Goal: Task Accomplishment & Management: Use online tool/utility

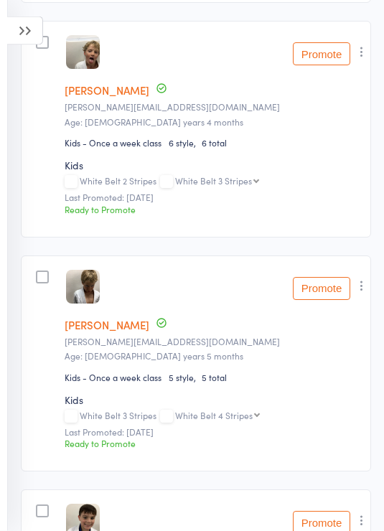
scroll to position [503, 0]
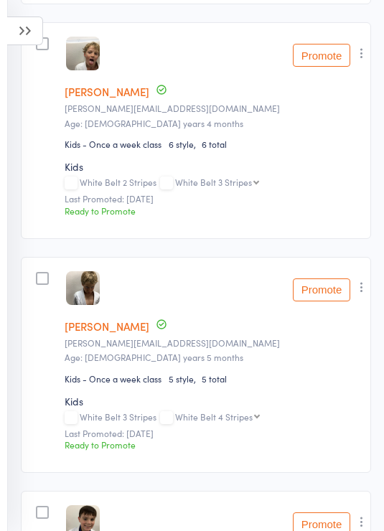
click at [328, 67] on button "Promote" at bounding box center [321, 55] width 57 height 23
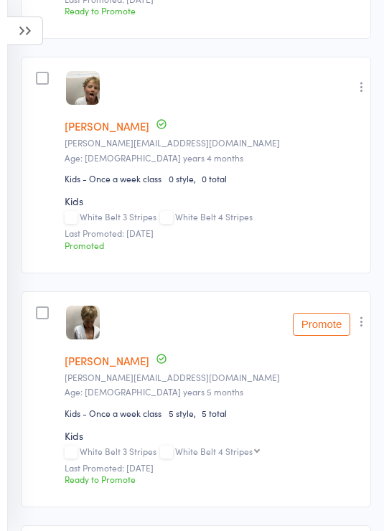
scroll to position [477, 0]
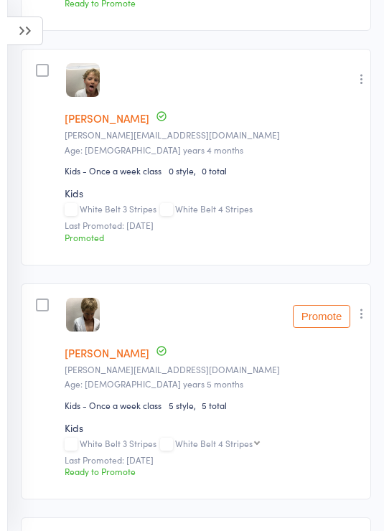
click at [328, 328] on button "Promote" at bounding box center [321, 316] width 57 height 23
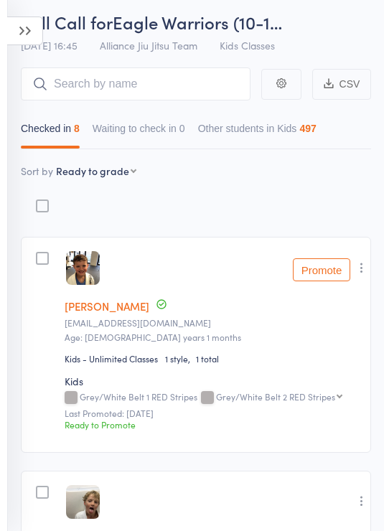
scroll to position [0, 0]
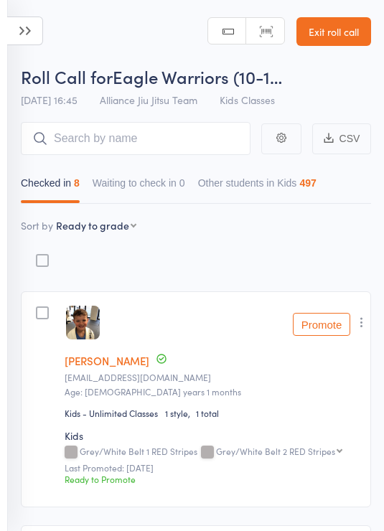
click at [22, 41] on icon at bounding box center [25, 31] width 36 height 29
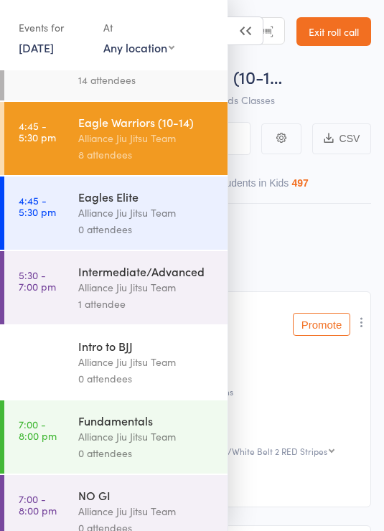
scroll to position [259, 0]
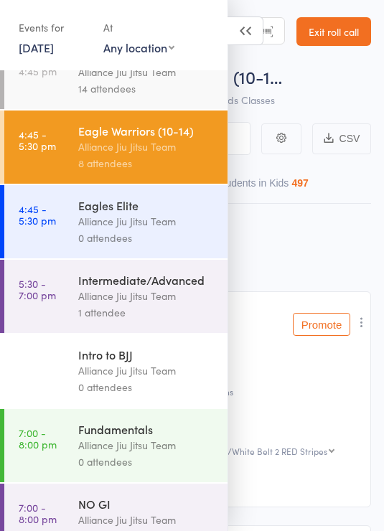
click at [148, 305] on div "Alliance Jiu Jitsu Team" at bounding box center [146, 296] width 137 height 17
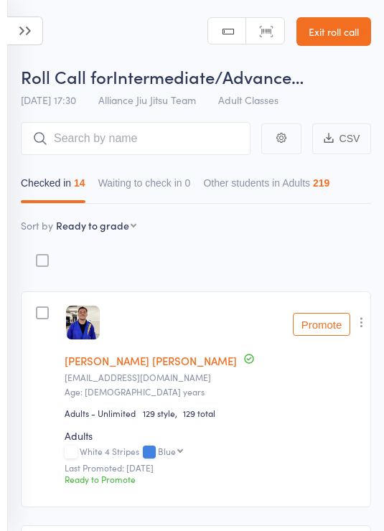
click at [164, 133] on input "search" at bounding box center [136, 138] width 230 height 33
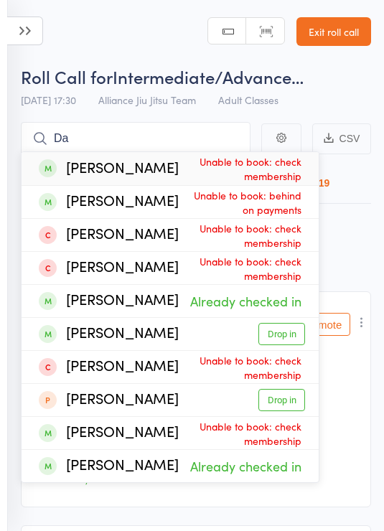
type input "D"
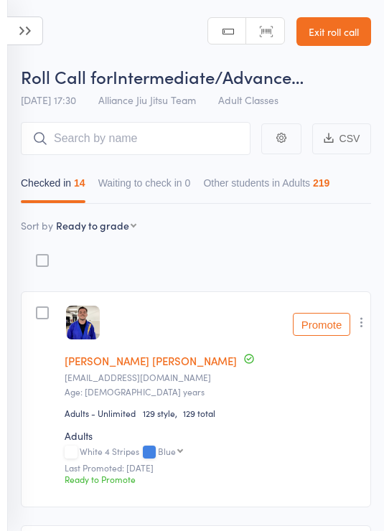
click at [124, 27] on header "Roll Call for Intermediate/Advance… [DATE] 17:30 Alliance Jiu Jitsu Team Adult …" at bounding box center [192, 57] width 384 height 115
click at [184, 138] on input "search" at bounding box center [136, 138] width 230 height 33
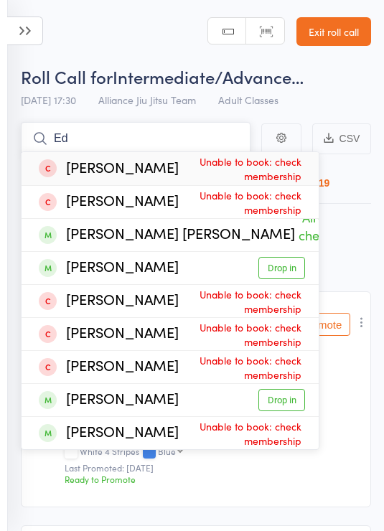
type input "E"
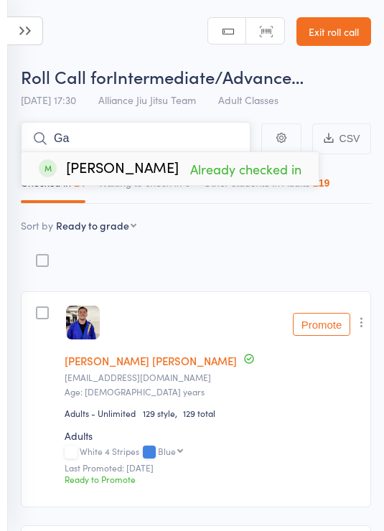
type input "G"
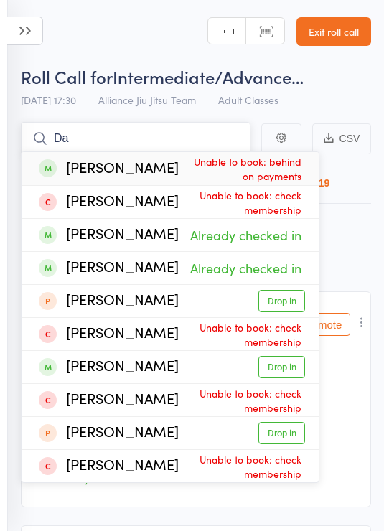
type input "D"
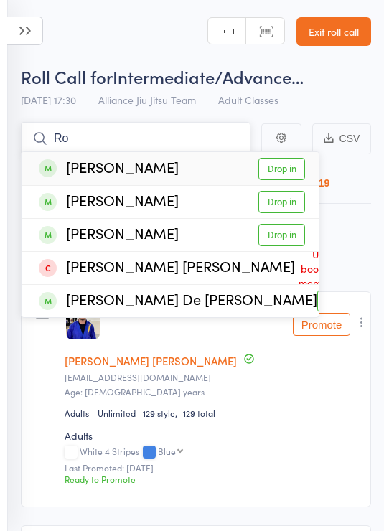
type input "R"
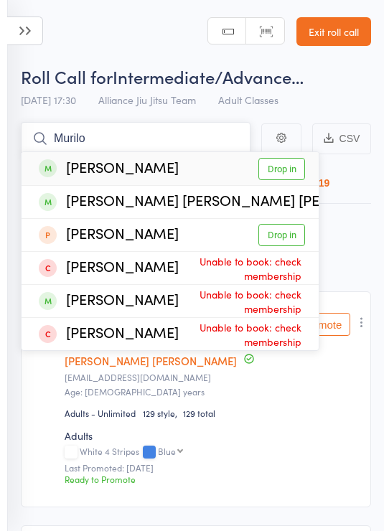
type input "Murilo"
click at [83, 185] on div "[PERSON_NAME] Drop in" at bounding box center [170, 168] width 297 height 33
